Goal: Task Accomplishment & Management: Manage account settings

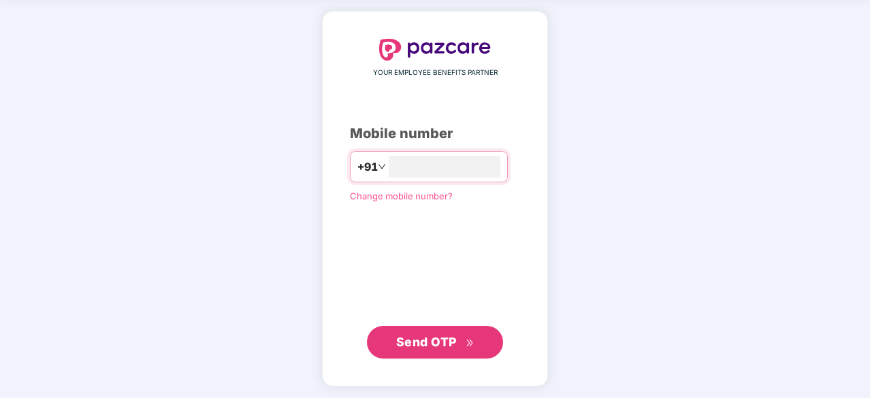
type input "**********"
click at [467, 333] on span "Send OTP" at bounding box center [435, 341] width 78 height 19
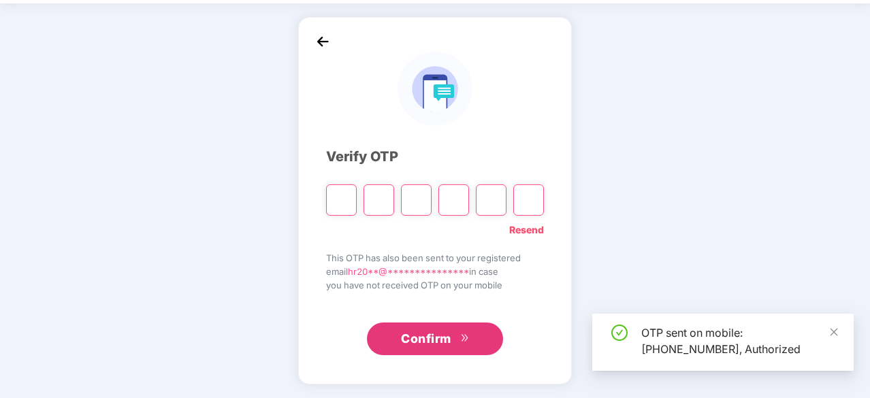
scroll to position [45, 0]
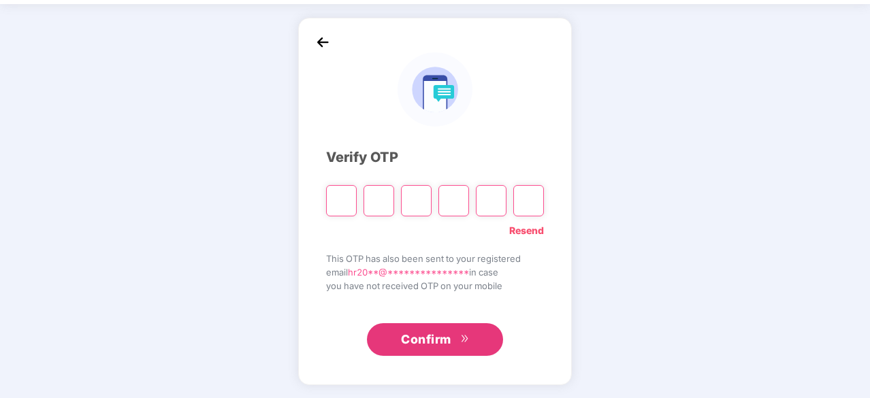
type input "*"
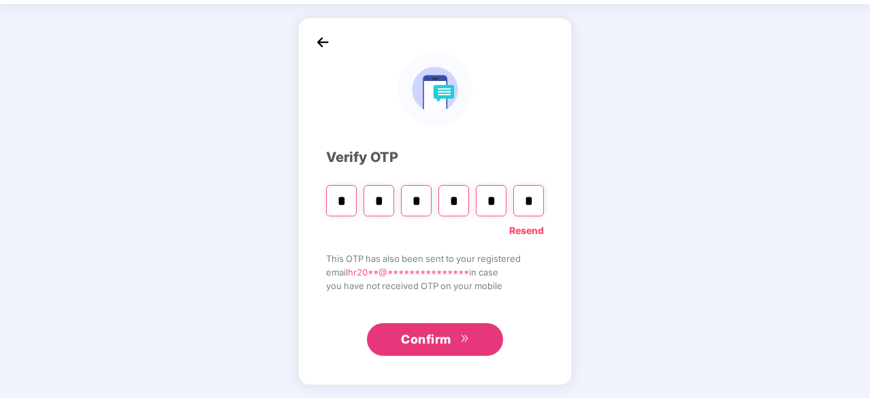
type input "*"
click at [352, 197] on input "*" at bounding box center [341, 200] width 31 height 31
click at [538, 201] on input "*" at bounding box center [528, 200] width 31 height 31
type input "*"
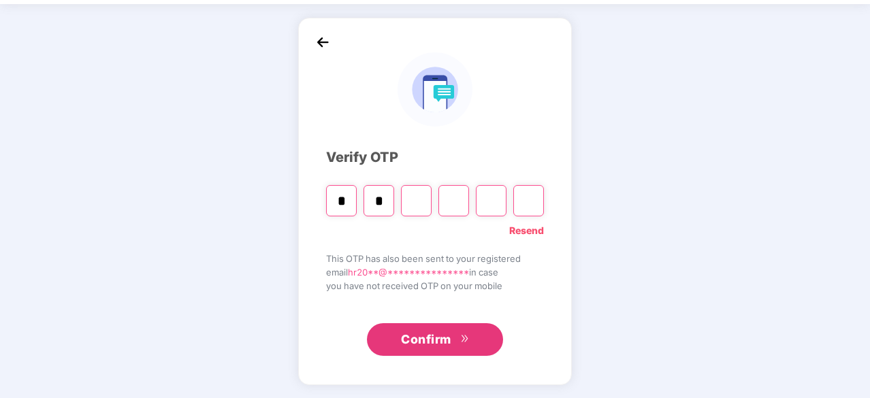
type input "*"
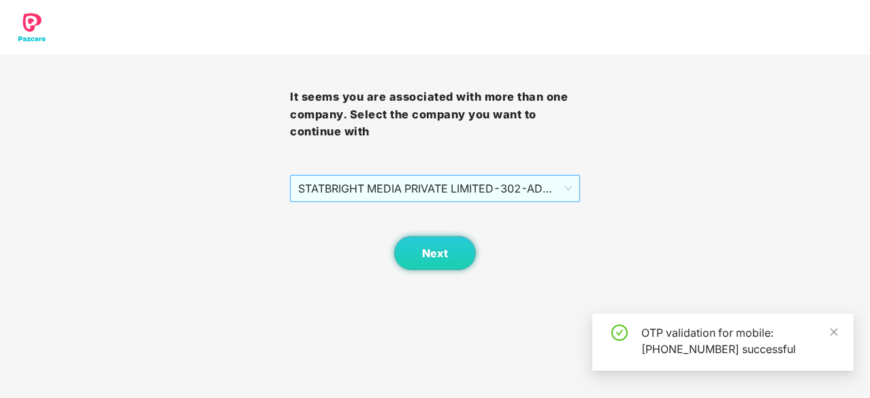
click at [489, 193] on span "STATBRIGHT MEDIA PRIVATE LIMITED - 302 - ADMIN" at bounding box center [435, 189] width 274 height 26
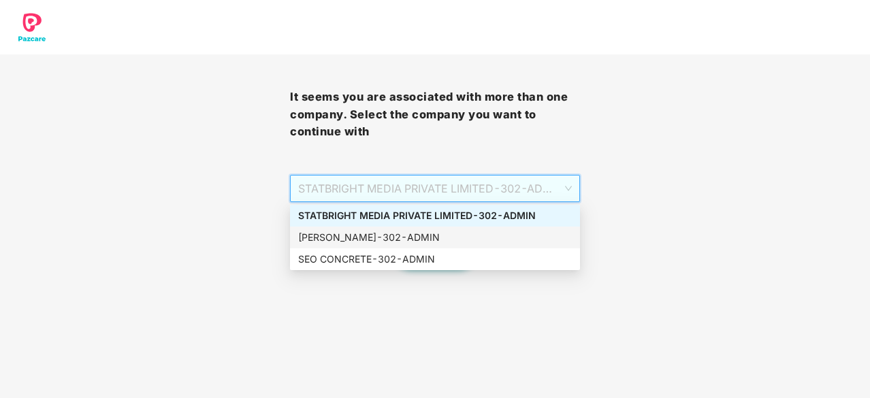
click at [463, 236] on div "[PERSON_NAME] - 302 - ADMIN" at bounding box center [435, 237] width 274 height 15
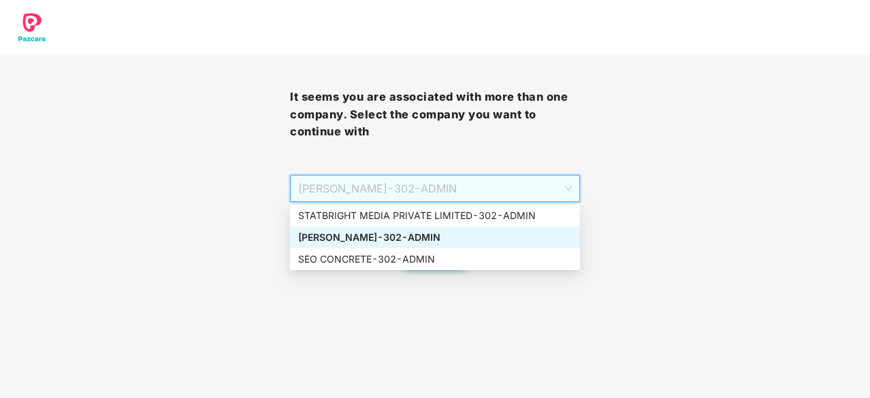
click at [464, 183] on span "[PERSON_NAME] - 302 - ADMIN" at bounding box center [435, 189] width 274 height 26
click at [438, 240] on div "[PERSON_NAME] - 302 - ADMIN" at bounding box center [435, 237] width 274 height 15
click at [452, 194] on span "[PERSON_NAME] - 302 - ADMIN" at bounding box center [435, 189] width 274 height 26
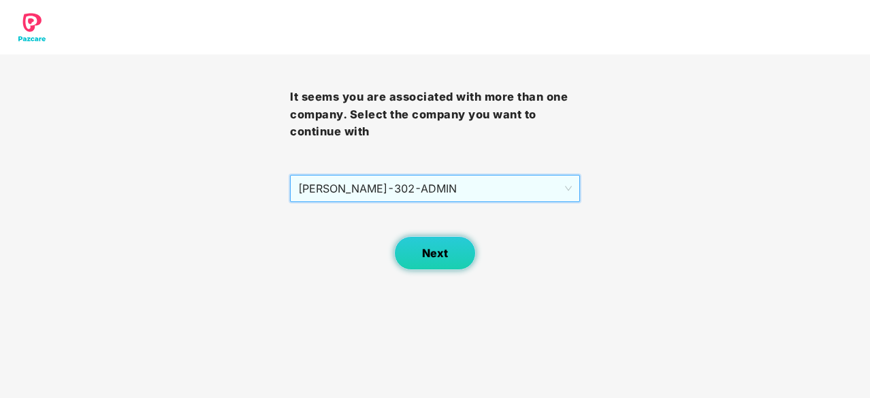
click at [427, 250] on span "Next" at bounding box center [435, 253] width 26 height 13
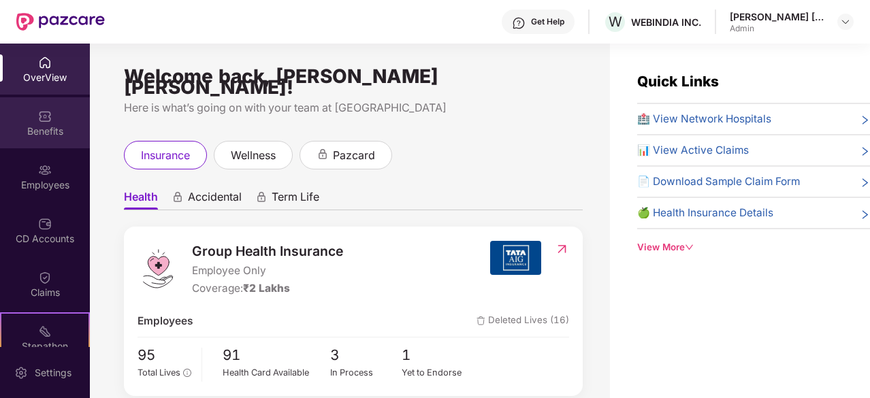
click at [45, 131] on div "Benefits" at bounding box center [45, 132] width 90 height 14
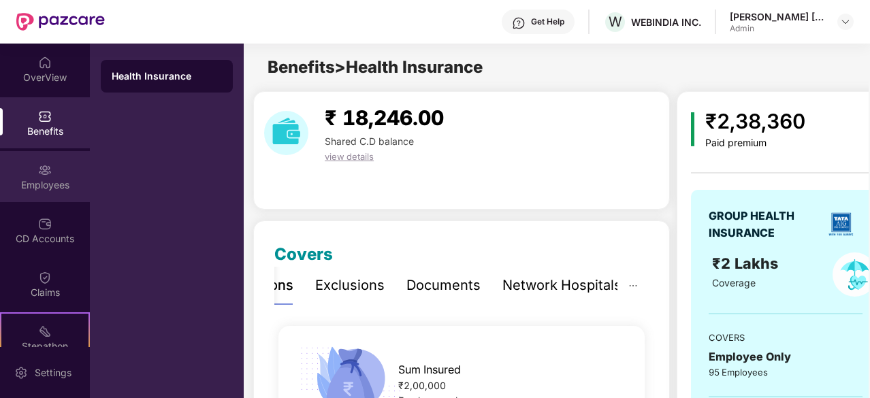
click at [39, 186] on div "Employees" at bounding box center [45, 185] width 90 height 14
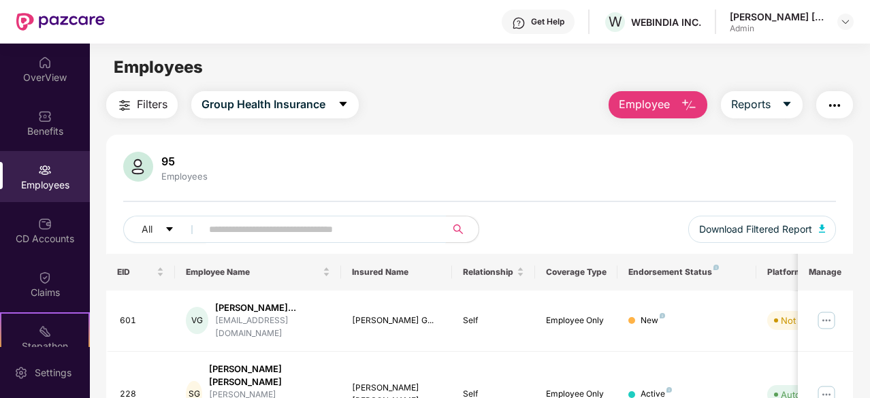
click at [253, 227] on input "text" at bounding box center [318, 229] width 218 height 20
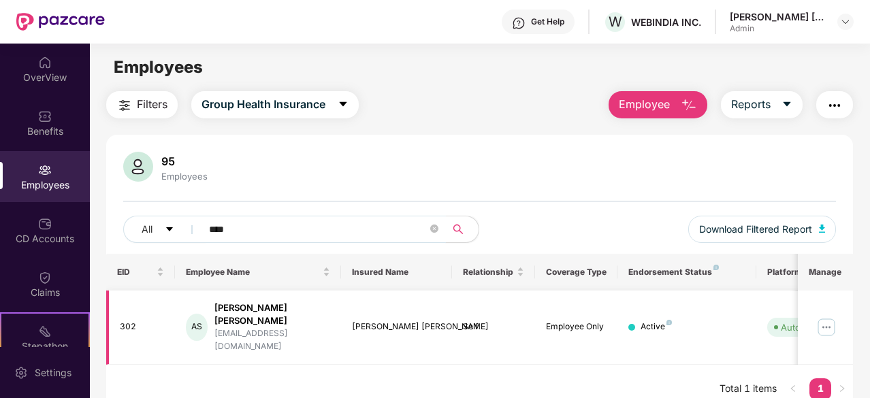
type input "****"
click at [827, 316] on img at bounding box center [826, 327] width 22 height 22
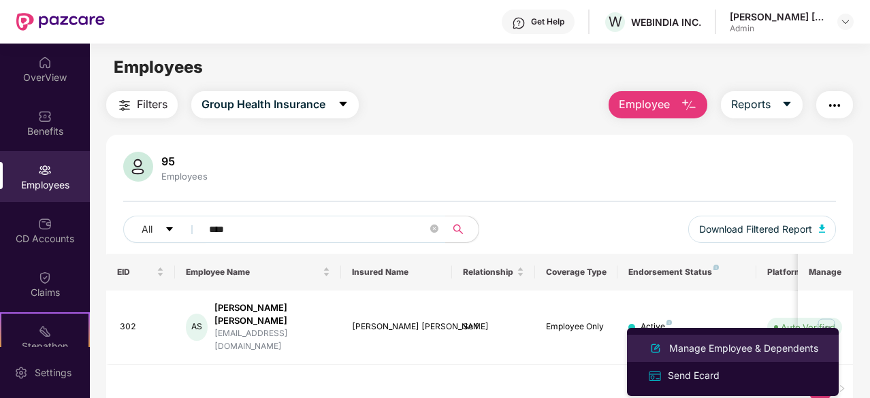
click at [723, 347] on div "Manage Employee & Dependents" at bounding box center [743, 348] width 154 height 15
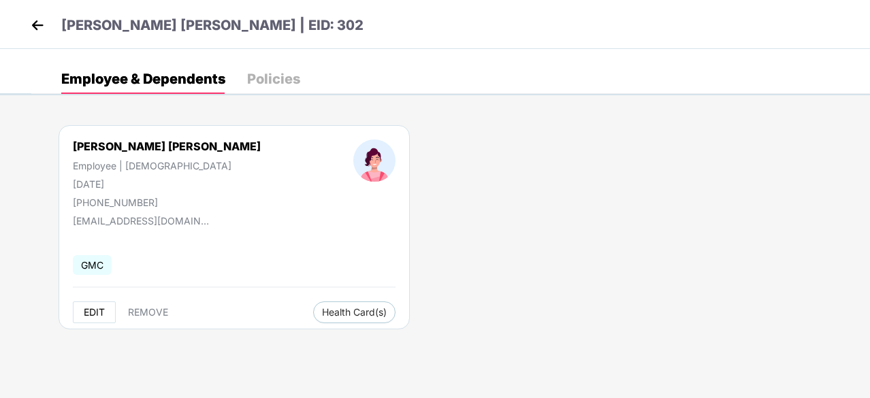
click at [90, 315] on span "EDIT" at bounding box center [94, 312] width 21 height 11
select select "******"
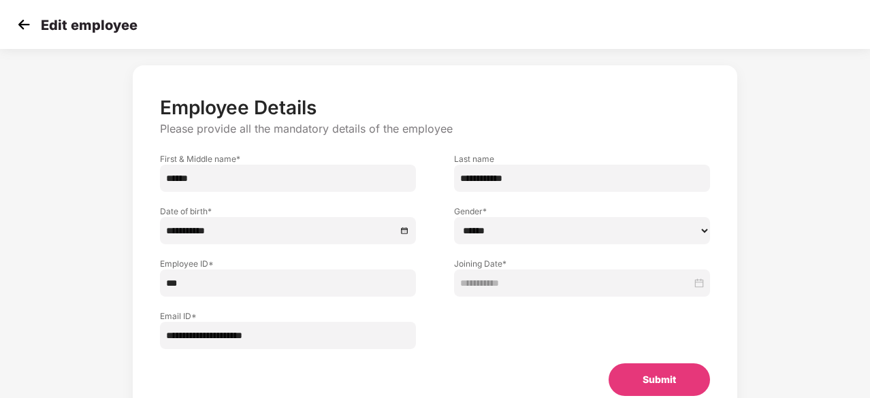
scroll to position [68, 0]
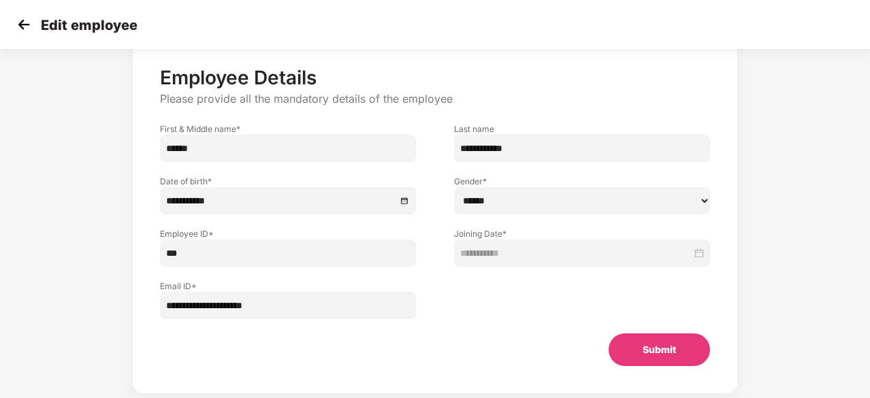
click at [28, 20] on img at bounding box center [24, 24] width 20 height 20
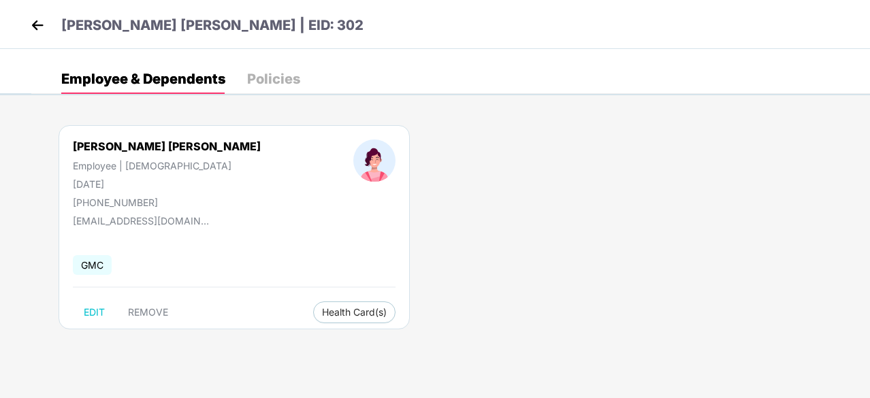
click at [296, 73] on div "Policies" at bounding box center [273, 79] width 53 height 14
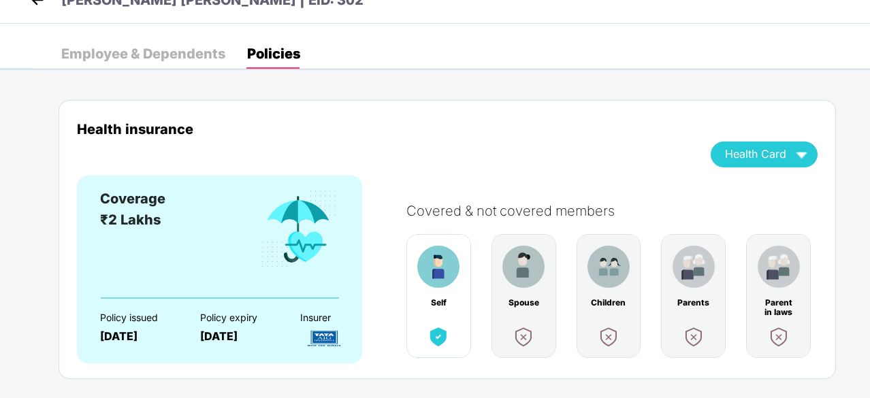
scroll to position [50, 0]
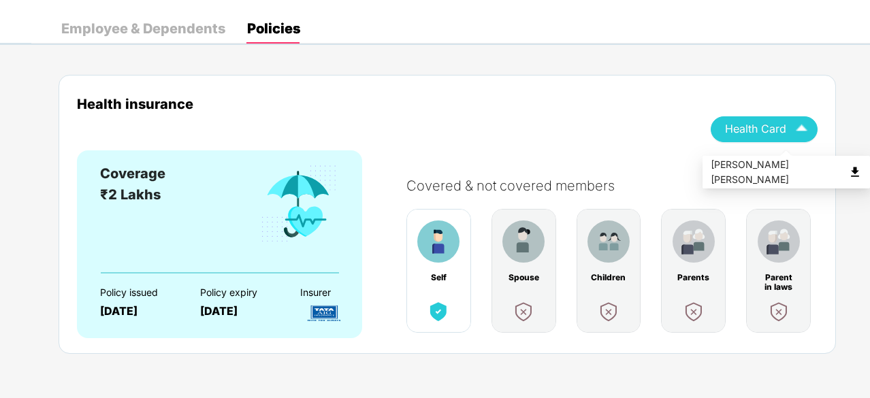
click at [780, 130] on span "Health Card" at bounding box center [755, 128] width 61 height 7
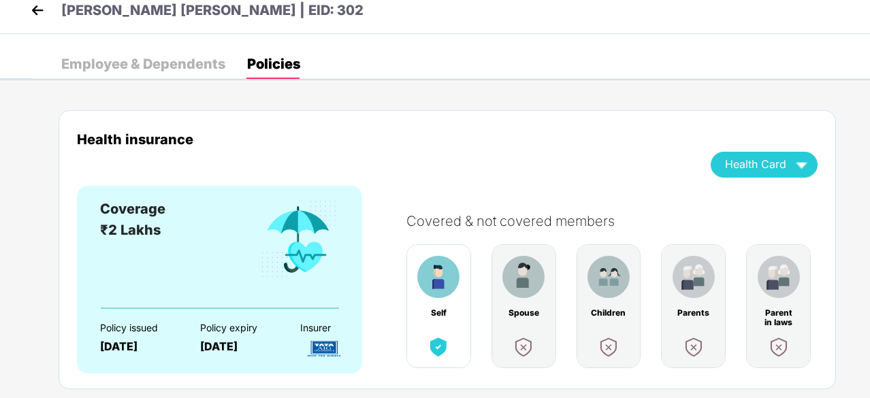
scroll to position [0, 0]
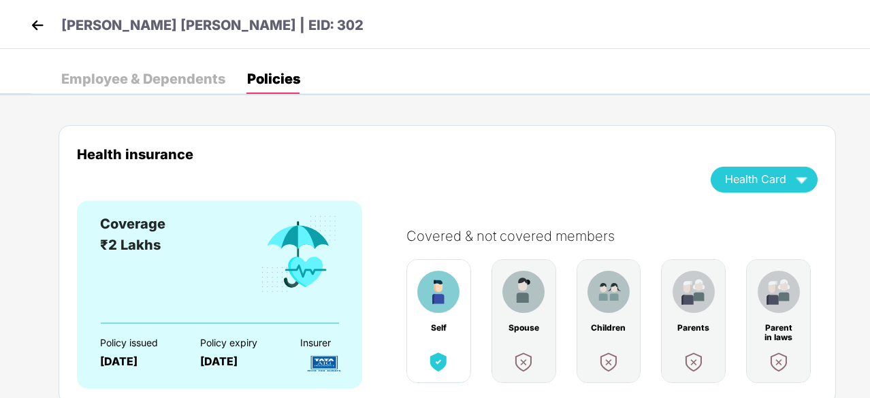
click at [39, 18] on img at bounding box center [37, 25] width 20 height 20
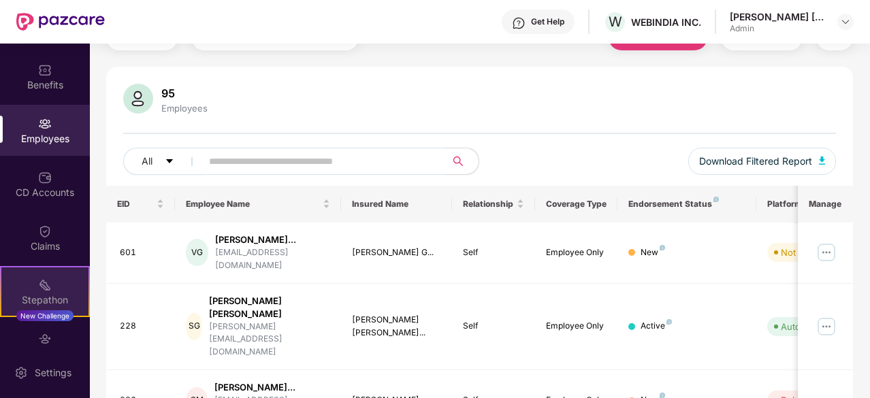
scroll to position [68, 0]
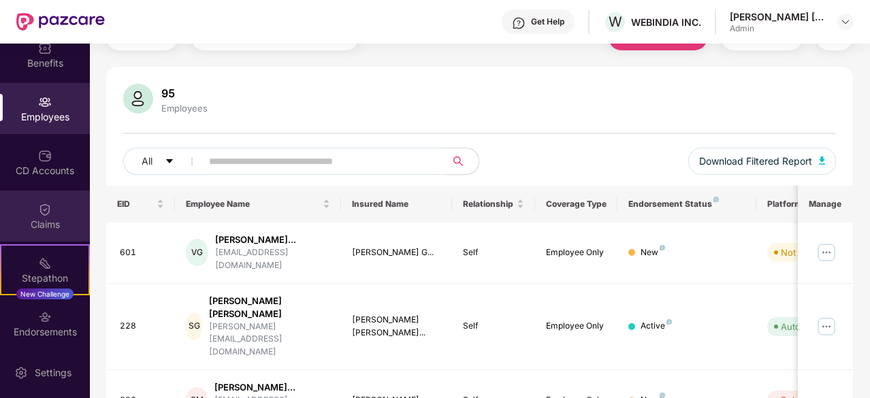
click at [38, 213] on img at bounding box center [45, 210] width 14 height 14
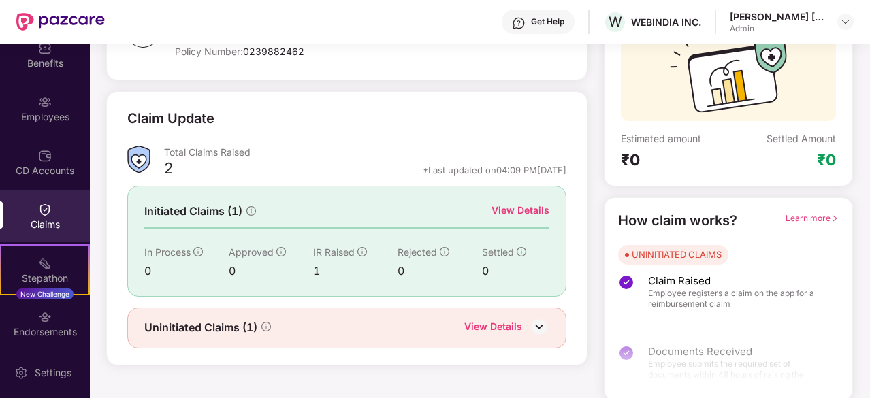
scroll to position [133, 0]
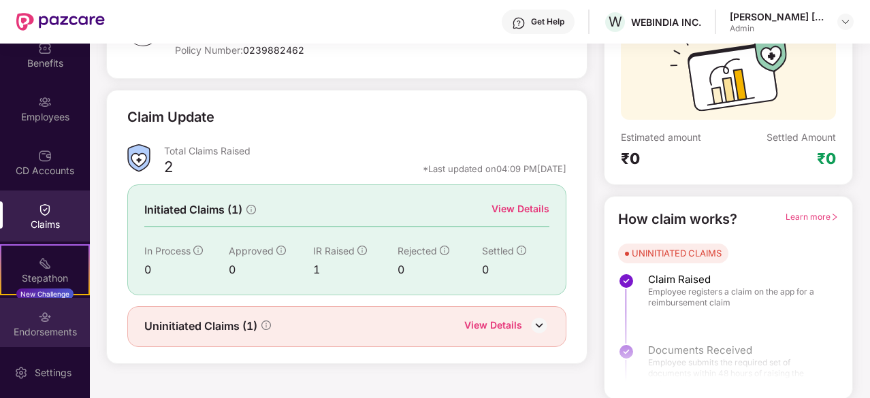
click at [43, 323] on img at bounding box center [45, 317] width 14 height 14
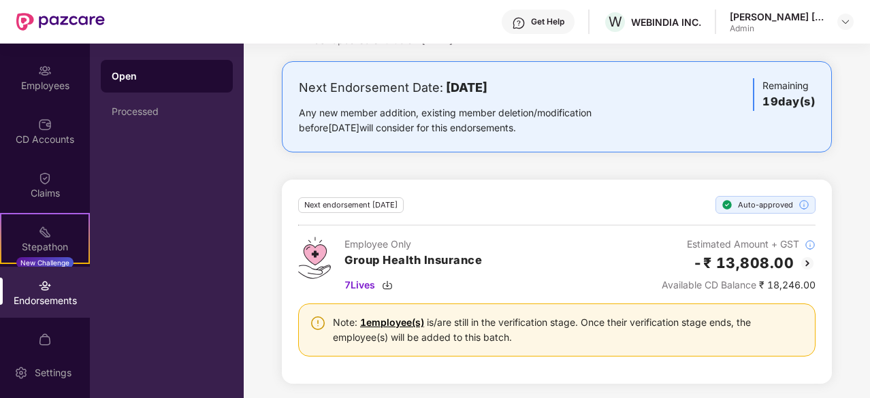
scroll to position [126, 0]
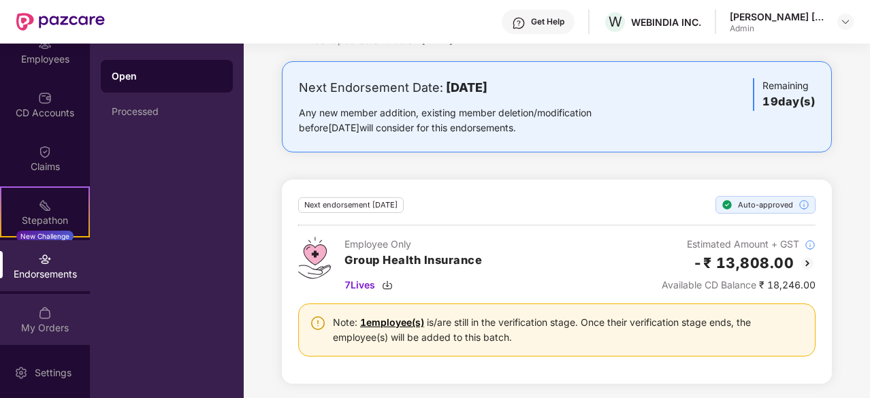
click at [48, 321] on div "My Orders" at bounding box center [45, 328] width 90 height 14
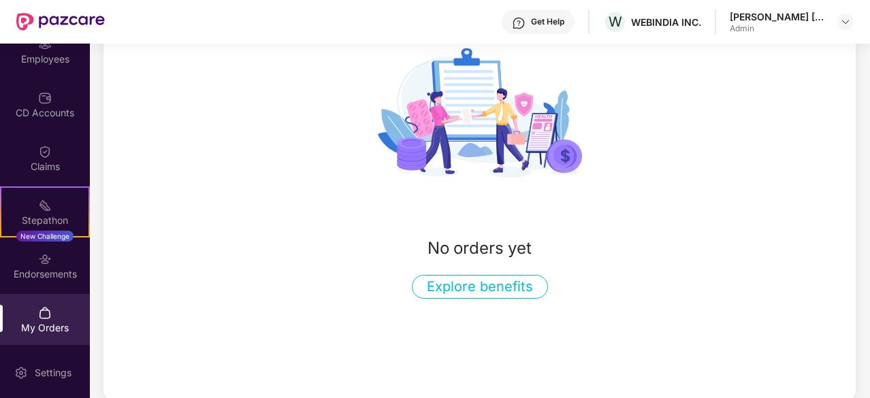
scroll to position [186, 0]
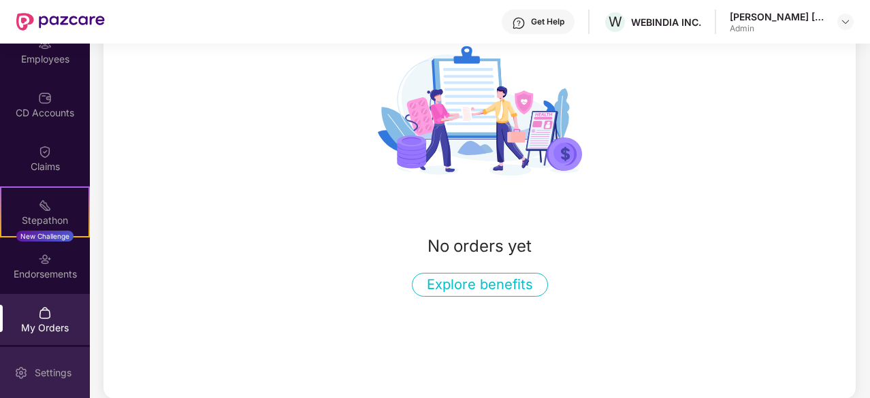
click at [48, 363] on div "Settings" at bounding box center [45, 372] width 90 height 51
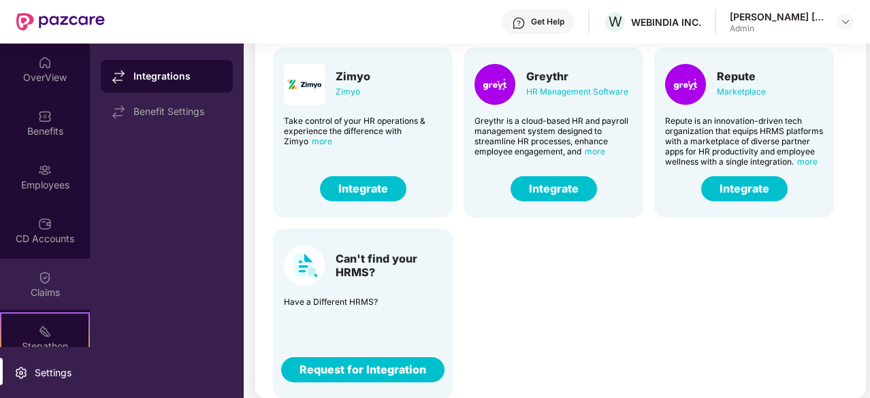
click at [63, 284] on div "Claims" at bounding box center [45, 284] width 90 height 51
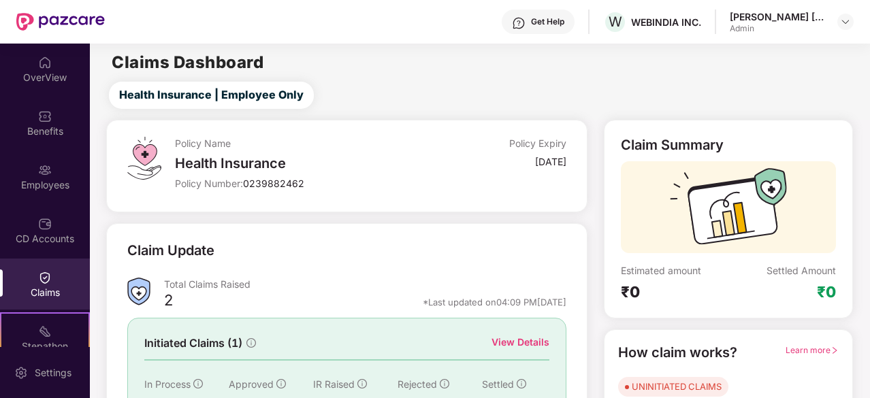
scroll to position [133, 0]
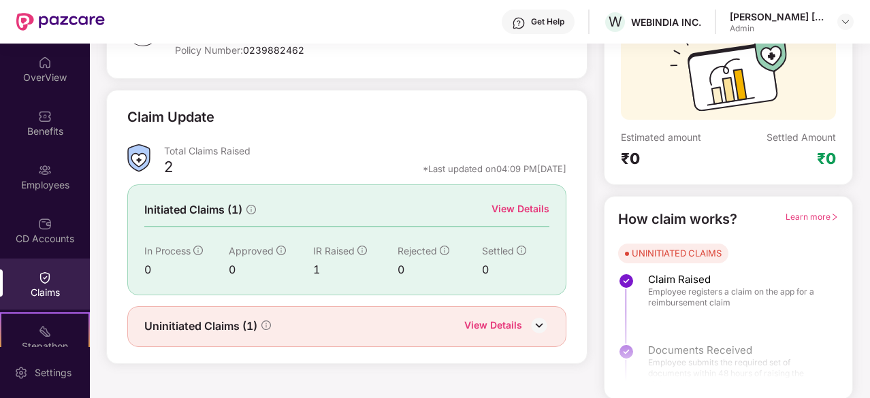
click at [502, 323] on div "View Details" at bounding box center [493, 327] width 58 height 18
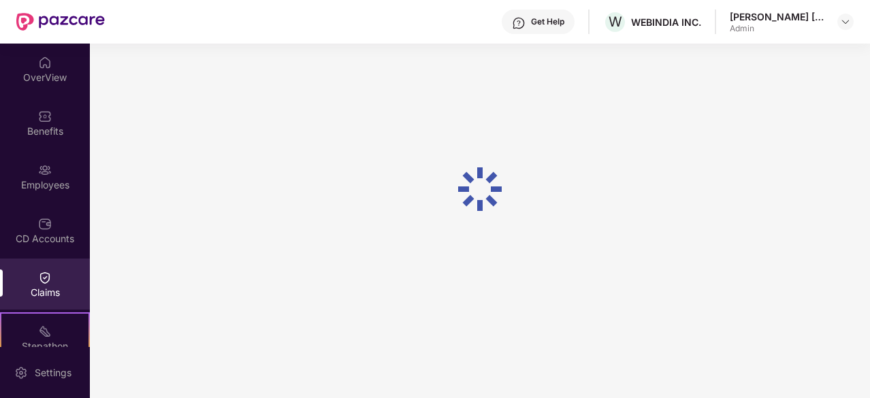
scroll to position [44, 0]
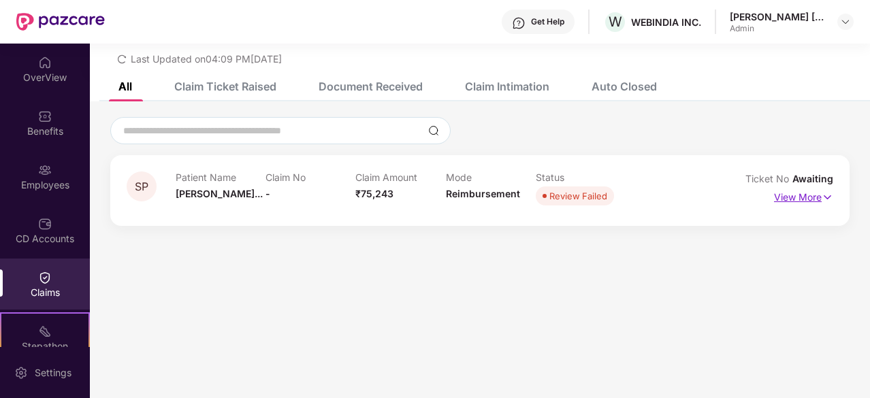
click at [788, 192] on p "View More" at bounding box center [803, 195] width 59 height 18
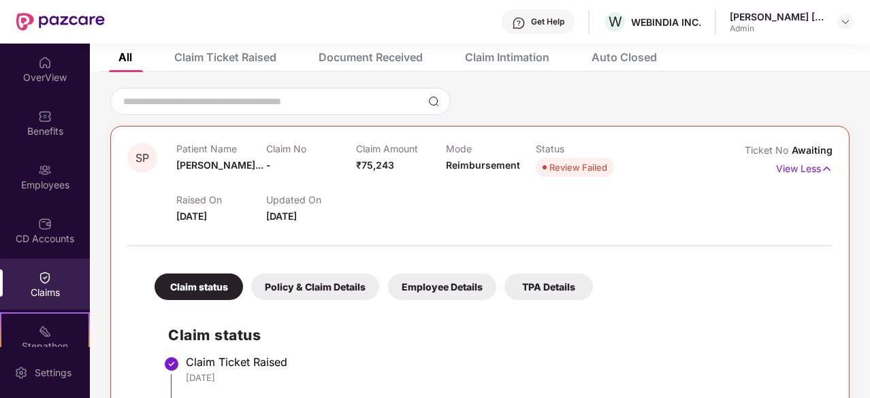
scroll to position [0, 0]
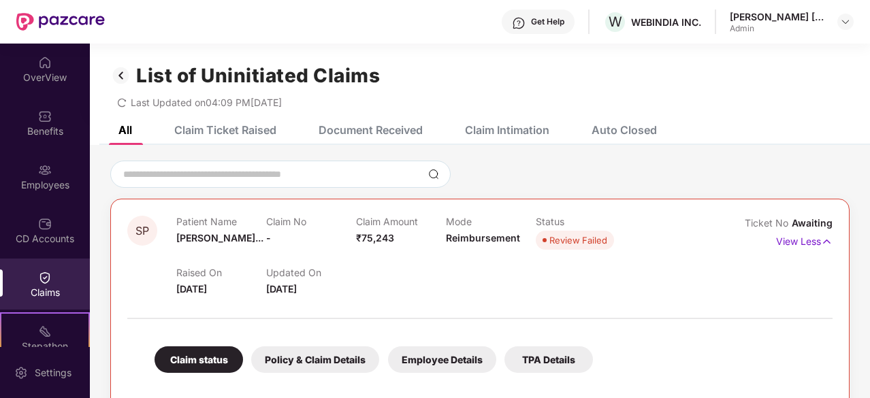
click at [118, 73] on img at bounding box center [121, 75] width 22 height 23
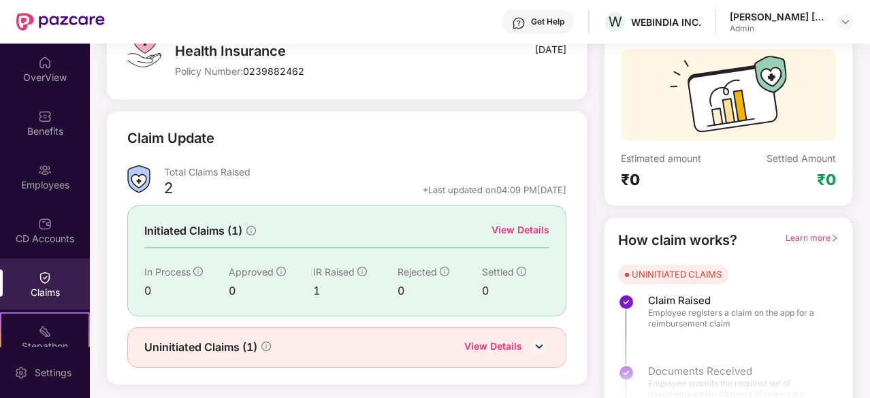
scroll to position [133, 0]
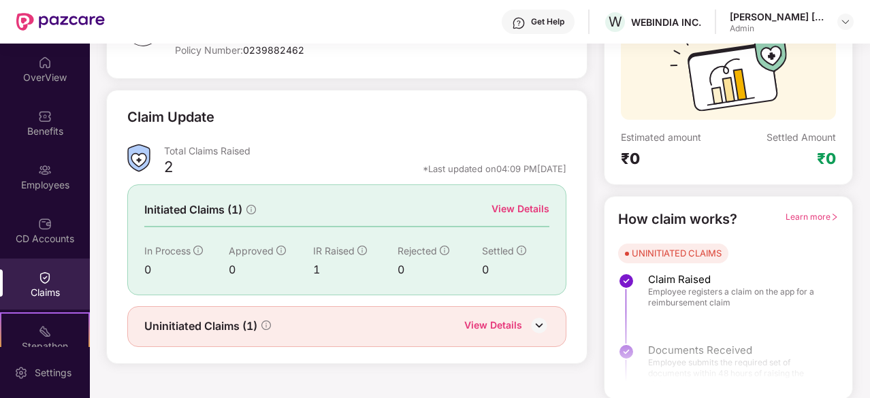
click at [523, 208] on div "View Details" at bounding box center [520, 208] width 58 height 15
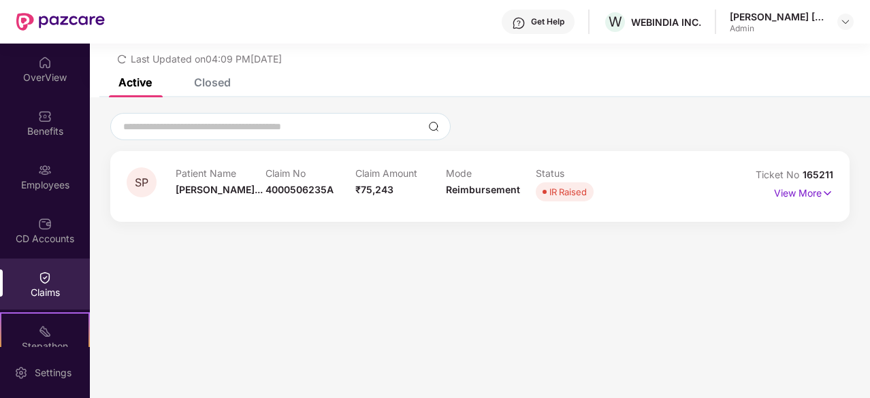
scroll to position [44, 0]
click at [807, 190] on p "View More" at bounding box center [803, 191] width 59 height 18
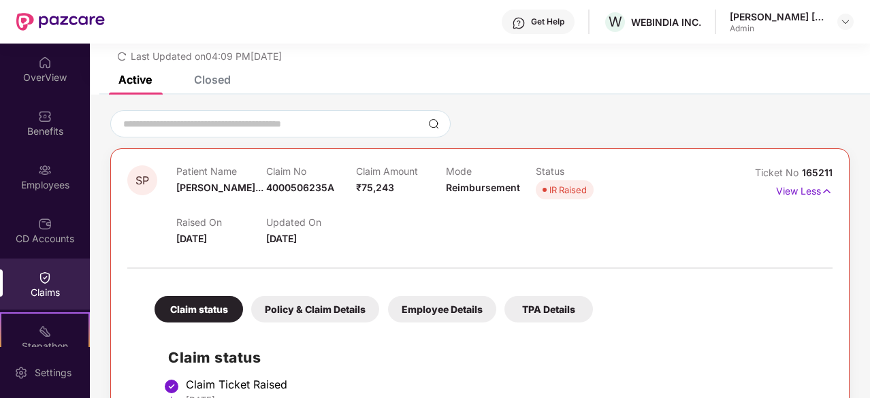
scroll to position [68, 0]
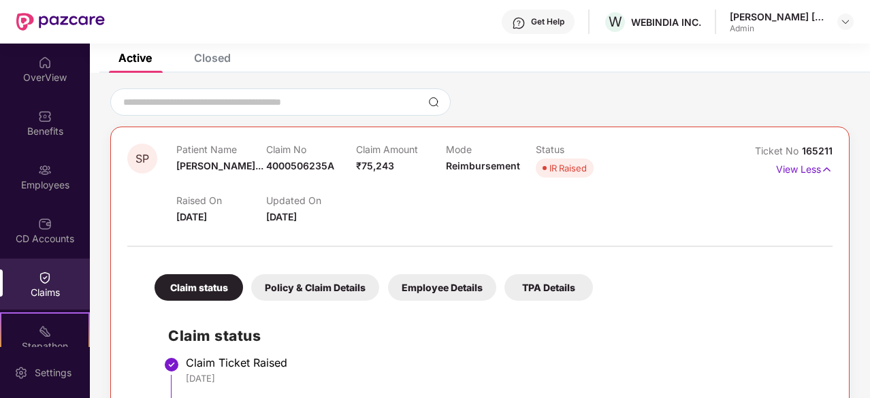
click at [331, 284] on div "Policy & Claim Details" at bounding box center [315, 287] width 128 height 27
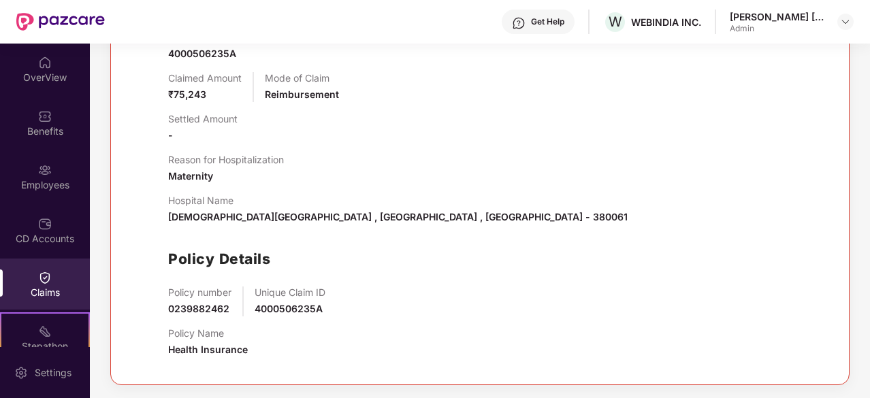
scroll to position [196, 0]
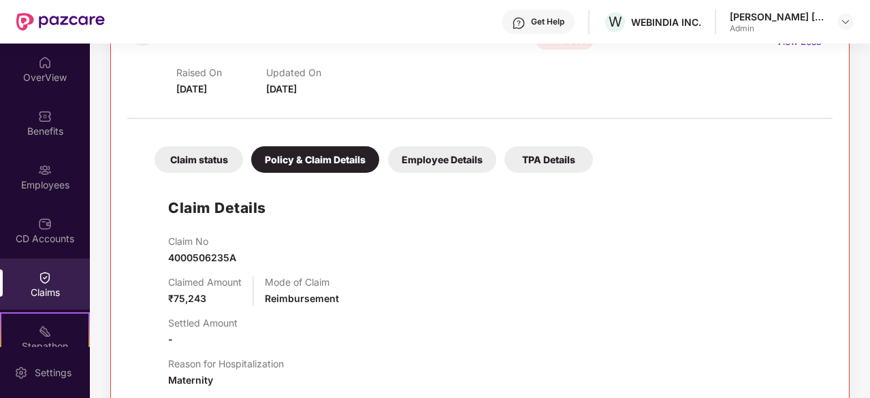
click at [452, 162] on div "Employee Details" at bounding box center [442, 159] width 108 height 27
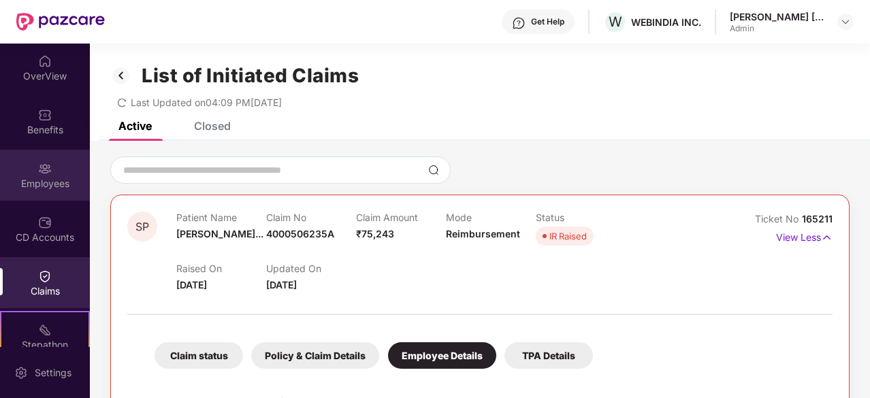
scroll to position [0, 0]
click at [52, 176] on div "Employees" at bounding box center [45, 176] width 90 height 51
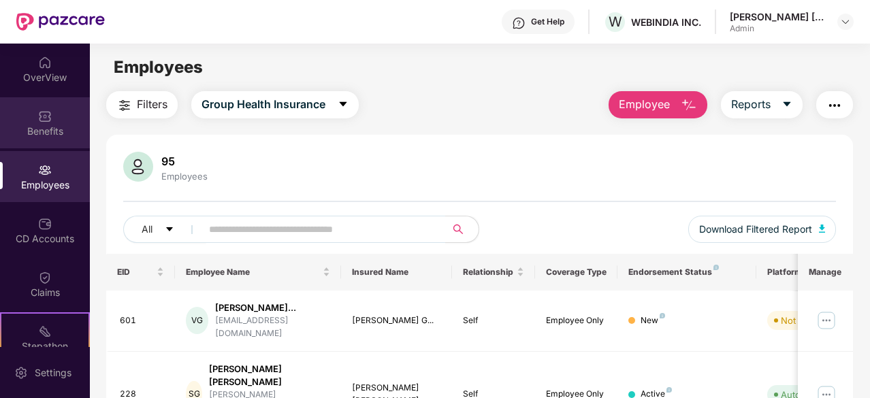
click at [48, 119] on img at bounding box center [45, 117] width 14 height 14
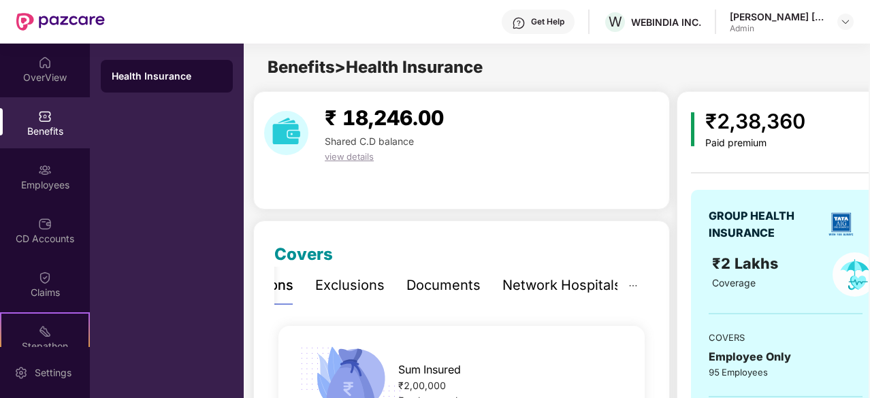
click at [576, 282] on div "Network Hospitals" at bounding box center [561, 285] width 119 height 21
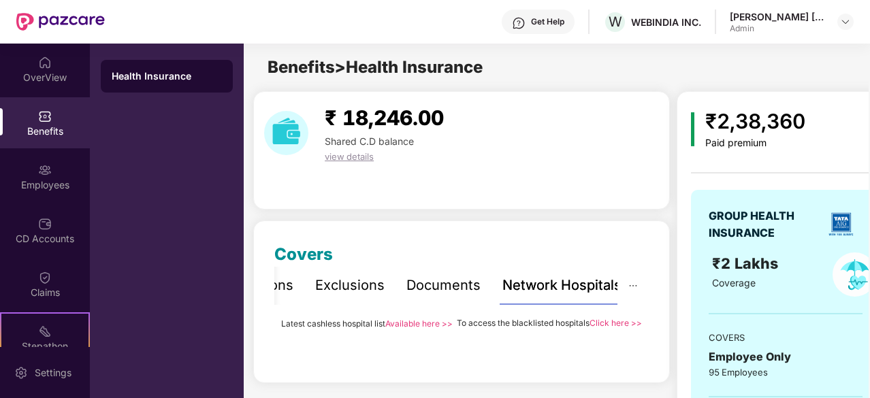
scroll to position [130, 0]
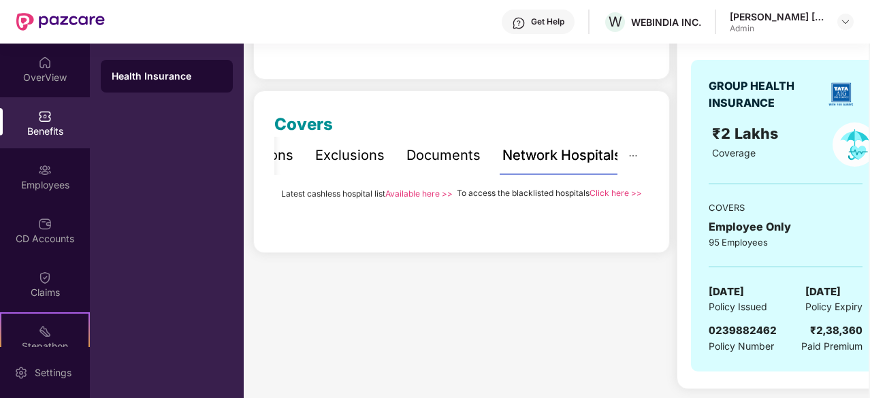
click at [589, 198] on link "Click here >>" at bounding box center [615, 193] width 52 height 10
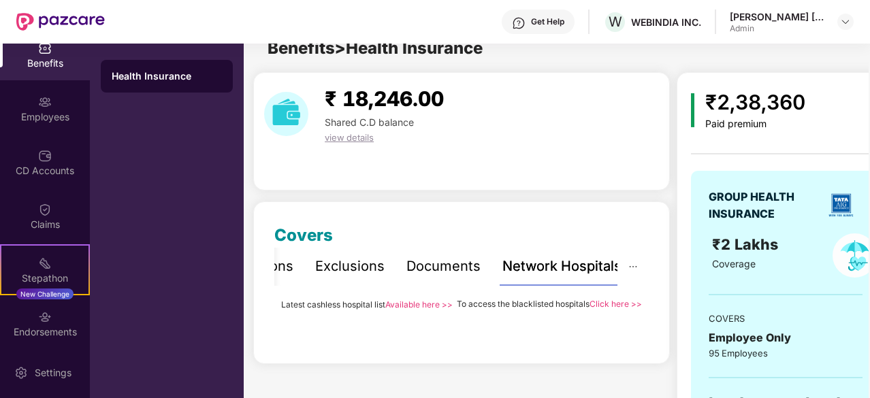
scroll to position [0, 0]
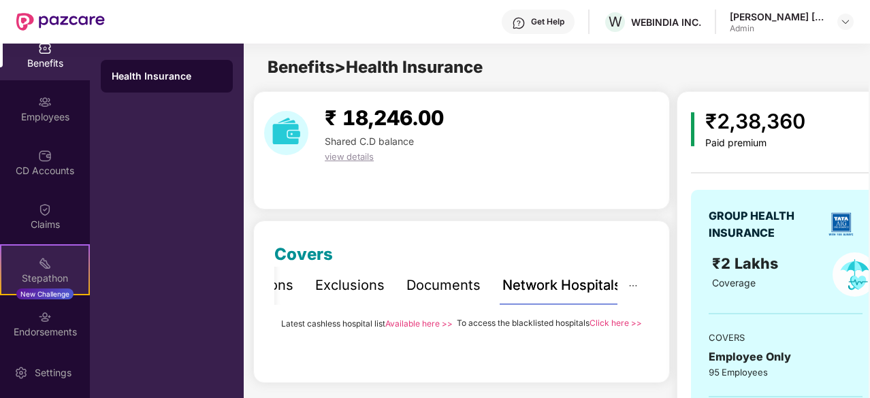
click at [33, 261] on div "Stepathon New Challenge" at bounding box center [45, 269] width 90 height 51
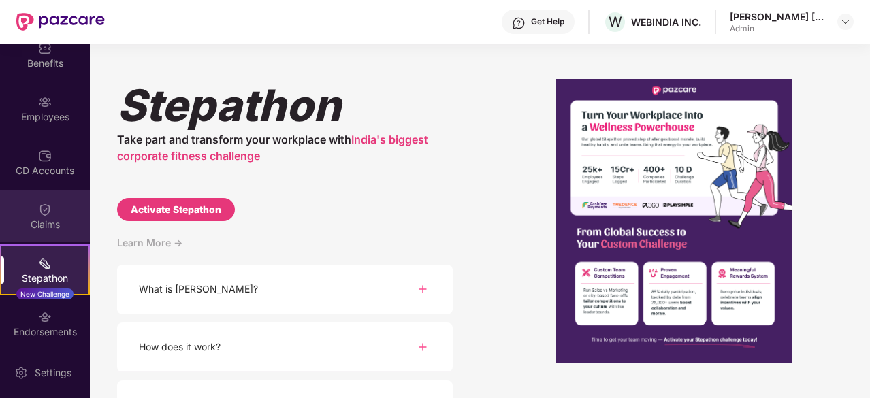
click at [50, 203] on div "Claims" at bounding box center [45, 216] width 90 height 51
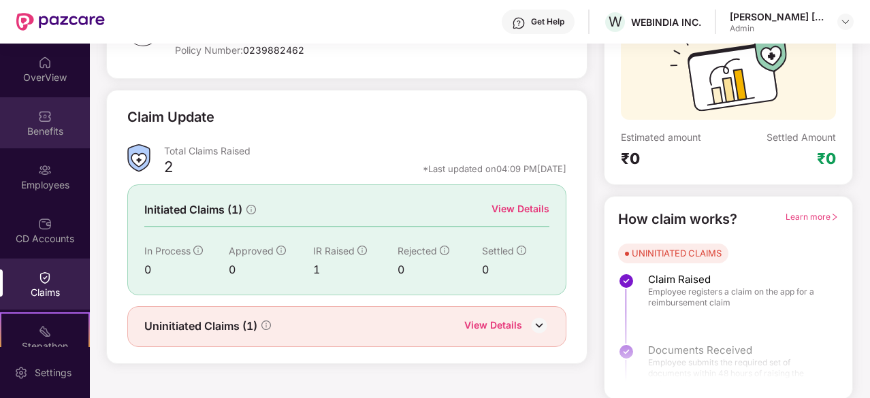
click at [48, 134] on div "Benefits" at bounding box center [45, 132] width 90 height 14
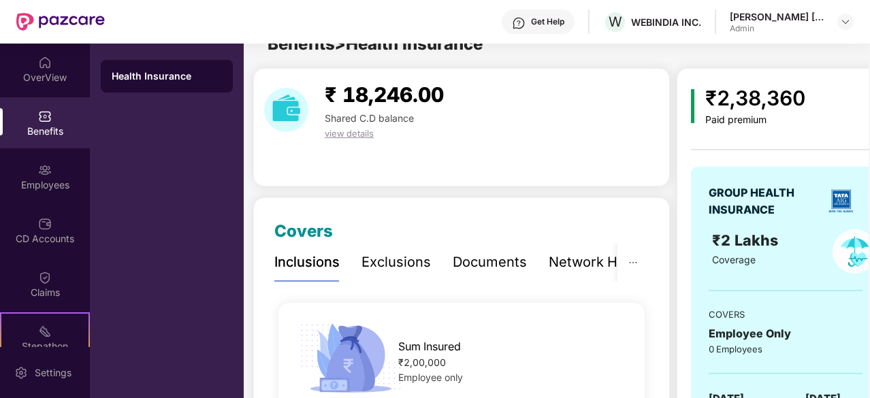
scroll to position [133, 0]
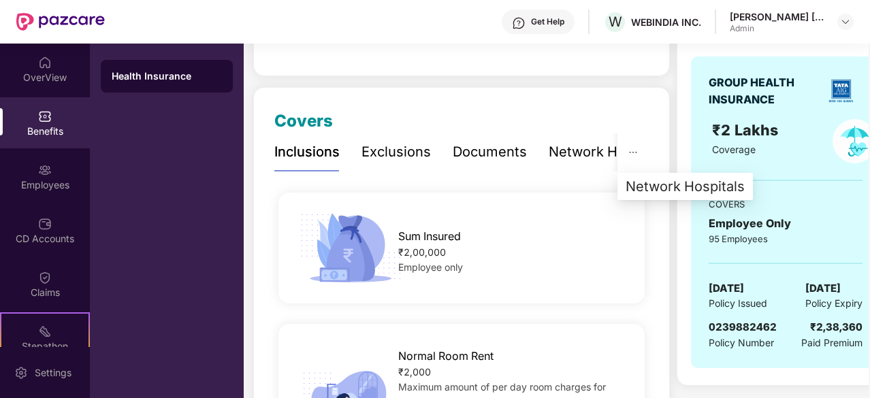
click at [635, 153] on icon "ellipsis" at bounding box center [633, 153] width 10 height 10
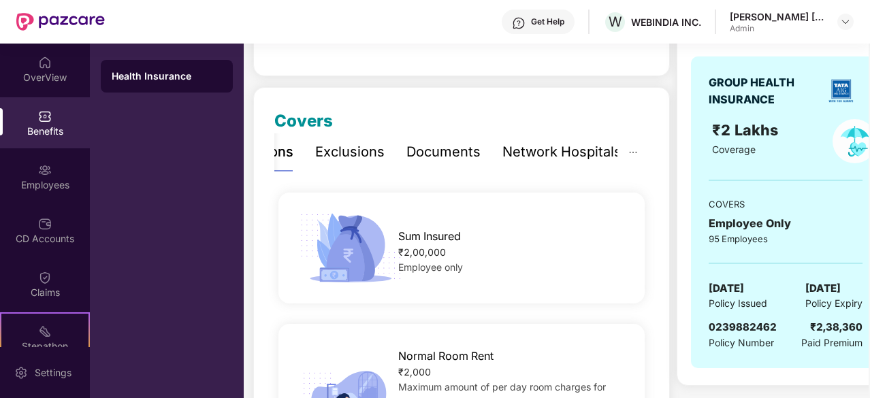
click at [588, 152] on div "Network Hospitals" at bounding box center [561, 152] width 119 height 21
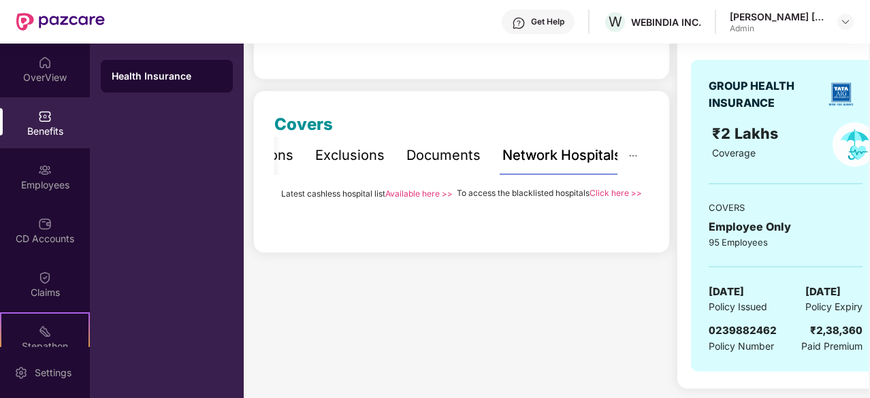
click at [422, 191] on link "Available here >>" at bounding box center [418, 193] width 67 height 10
click at [419, 194] on link "Available here >>" at bounding box center [418, 193] width 67 height 10
click at [616, 195] on link "Click here >>" at bounding box center [615, 193] width 52 height 10
click at [424, 193] on link "Available here >>" at bounding box center [418, 193] width 67 height 10
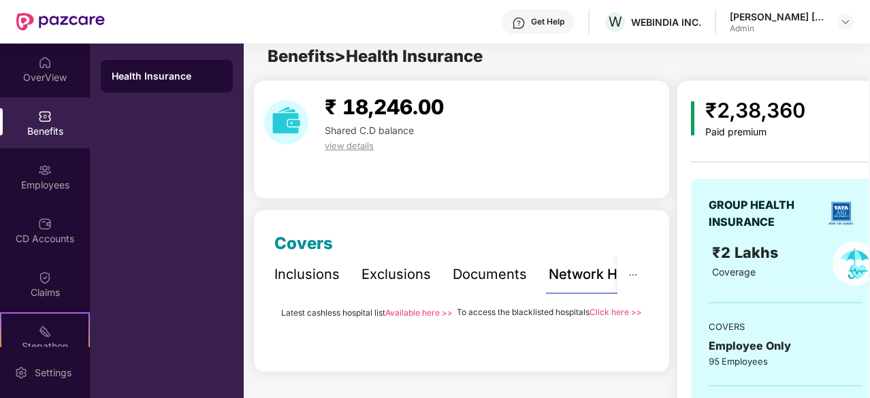
scroll to position [0, 0]
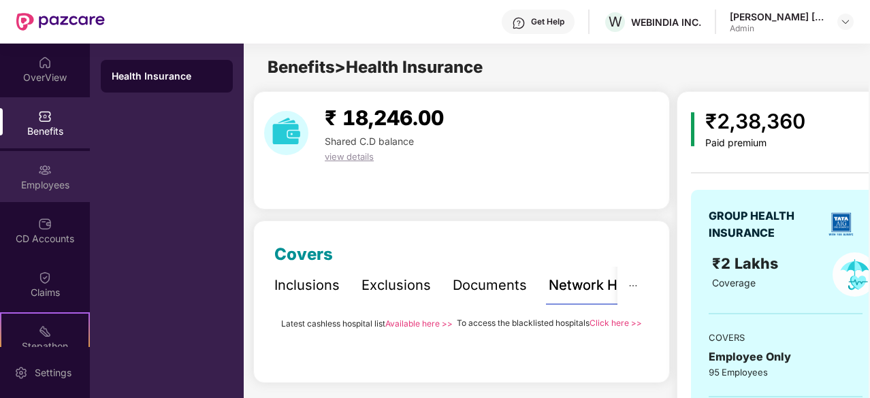
click at [54, 174] on div "Employees" at bounding box center [45, 176] width 90 height 51
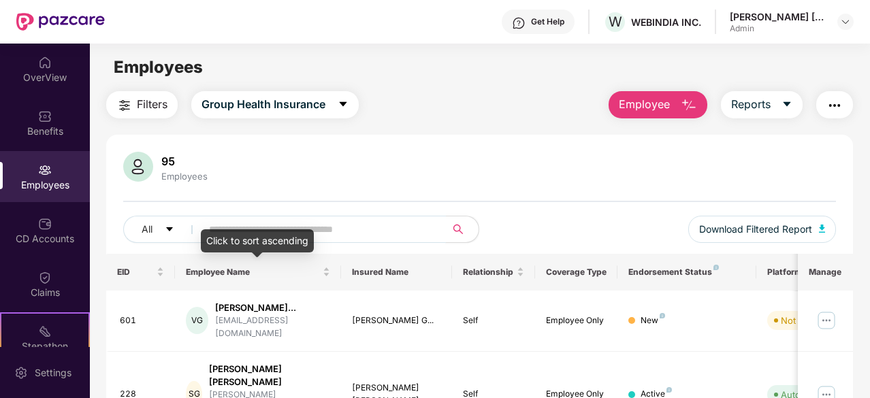
click at [272, 231] on div "Click to sort ascending" at bounding box center [257, 240] width 113 height 23
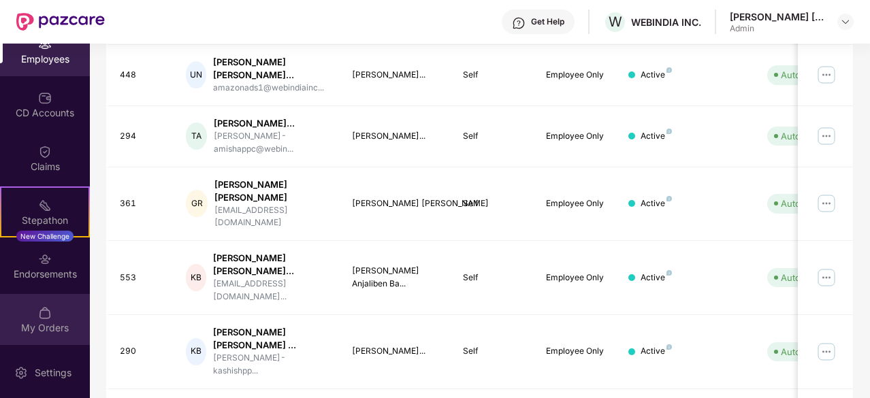
scroll to position [493, 0]
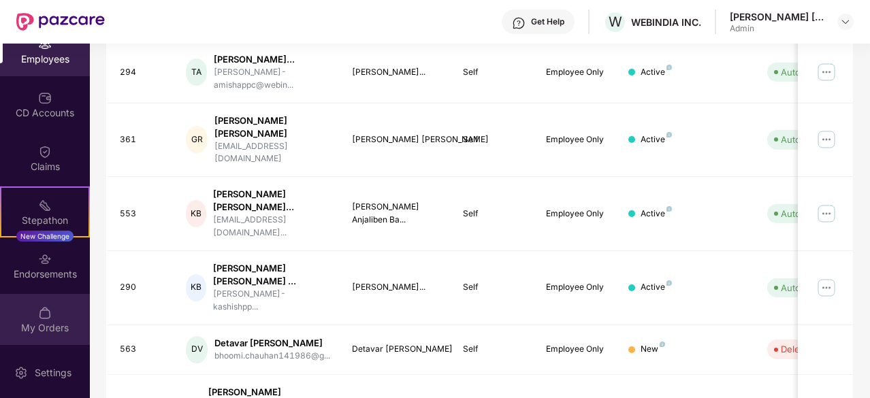
click at [42, 310] on img at bounding box center [45, 313] width 14 height 14
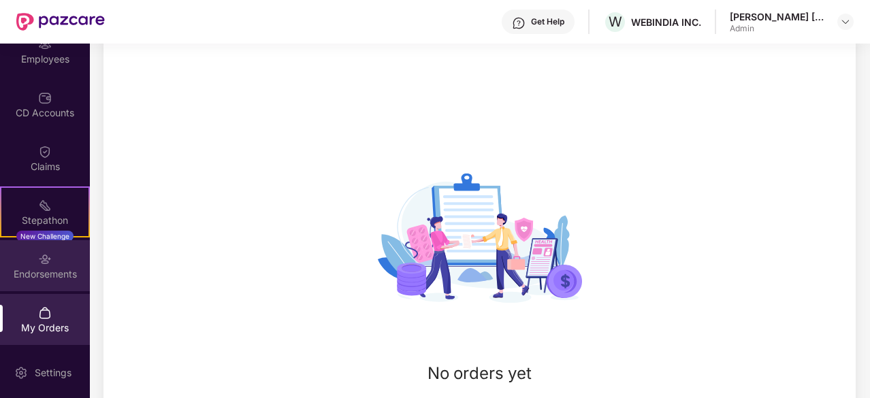
scroll to position [186, 0]
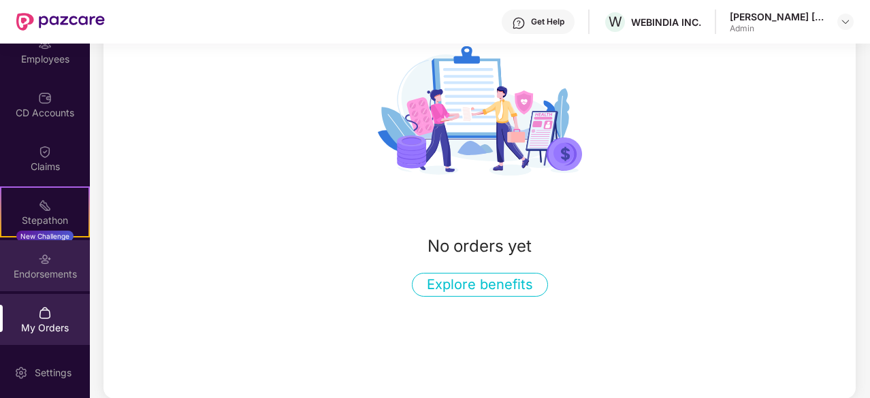
click at [50, 281] on div "Endorsements" at bounding box center [45, 265] width 90 height 51
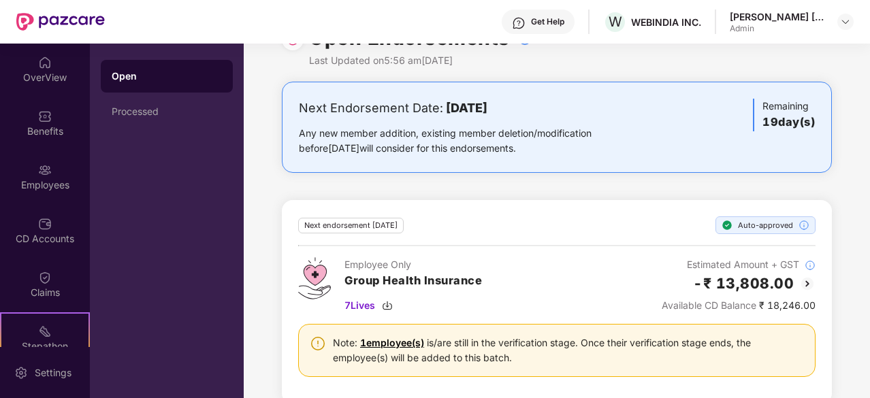
scroll to position [57, 0]
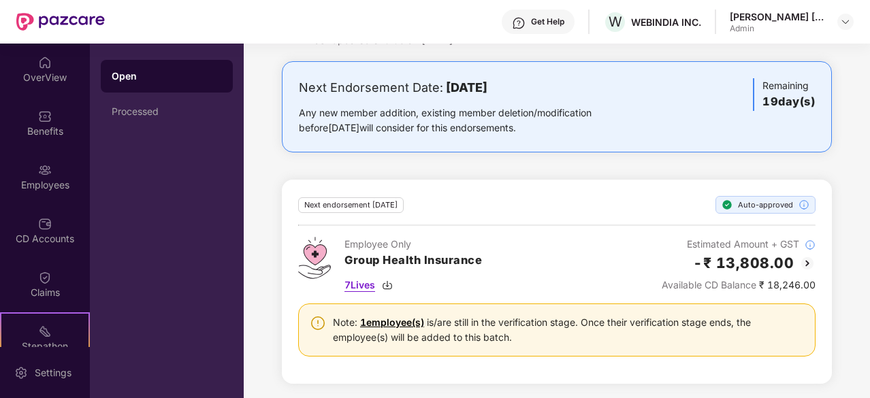
click at [377, 287] on div "7 Lives" at bounding box center [412, 285] width 137 height 15
